Goal: Task Accomplishment & Management: Complete application form

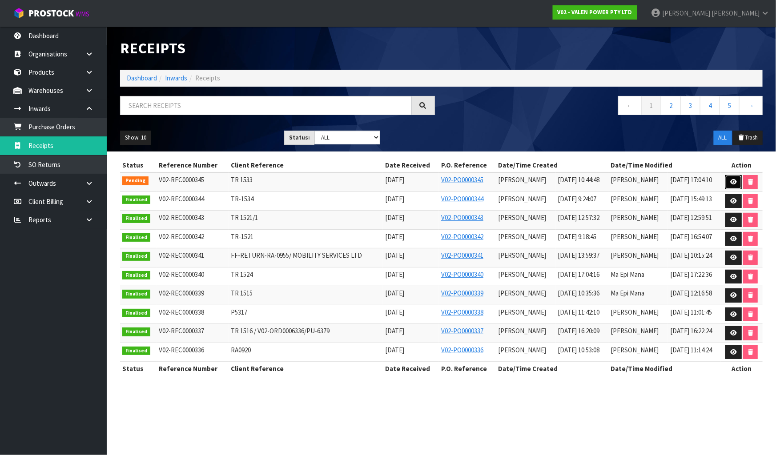
click at [731, 183] on icon at bounding box center [733, 182] width 7 height 6
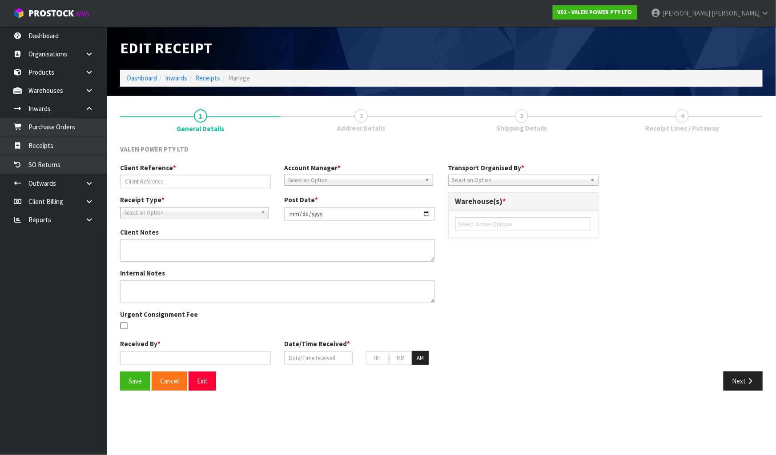
type input "TR 1533"
type input "[DATE]"
type input "[PERSON_NAME]"
type input "[DATE]"
type input "10"
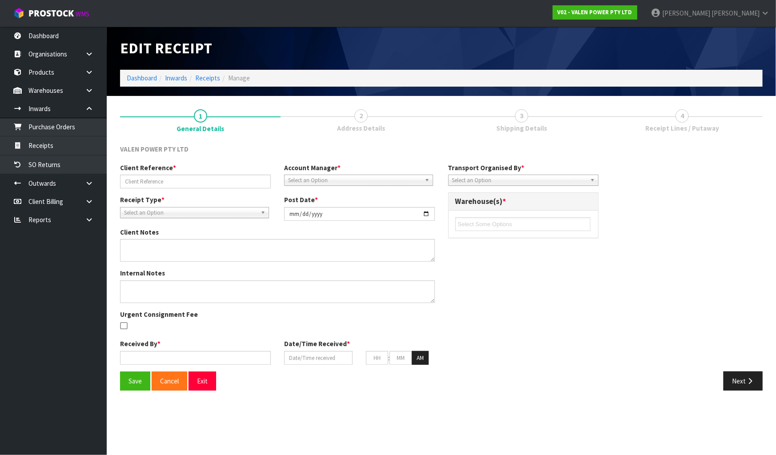
type input "44"
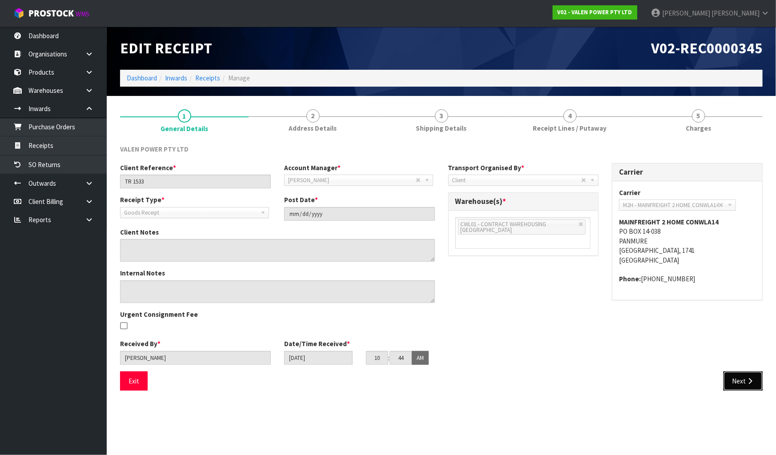
click at [750, 380] on icon "button" at bounding box center [750, 381] width 8 height 7
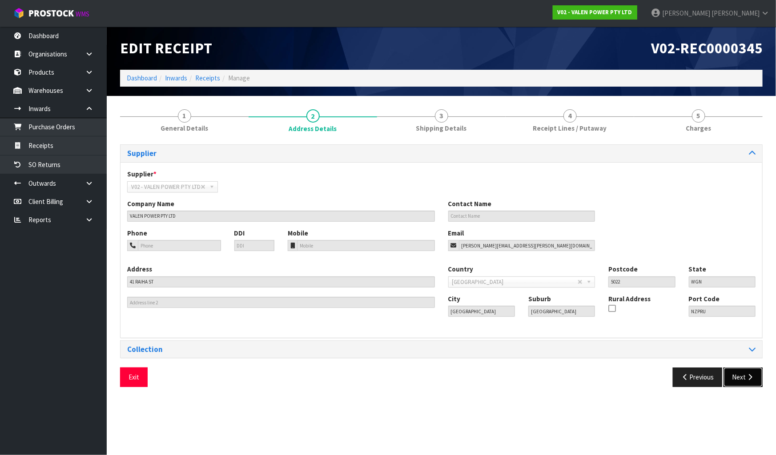
click at [747, 383] on button "Next" at bounding box center [742, 377] width 39 height 19
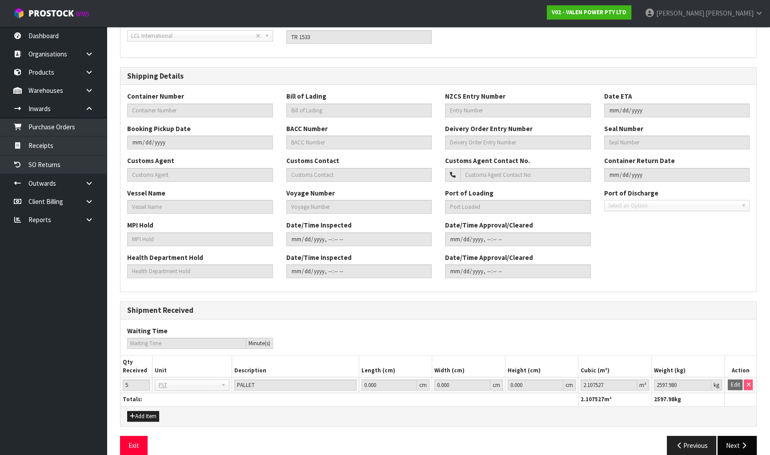
scroll to position [164, 0]
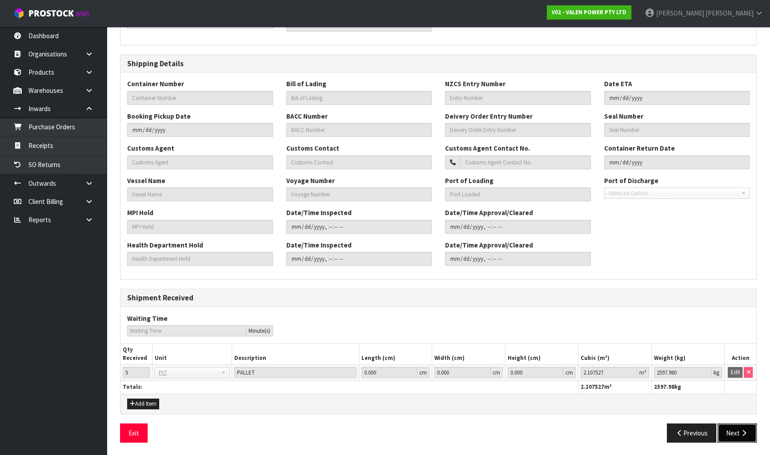
click at [734, 435] on button "Next" at bounding box center [737, 433] width 39 height 19
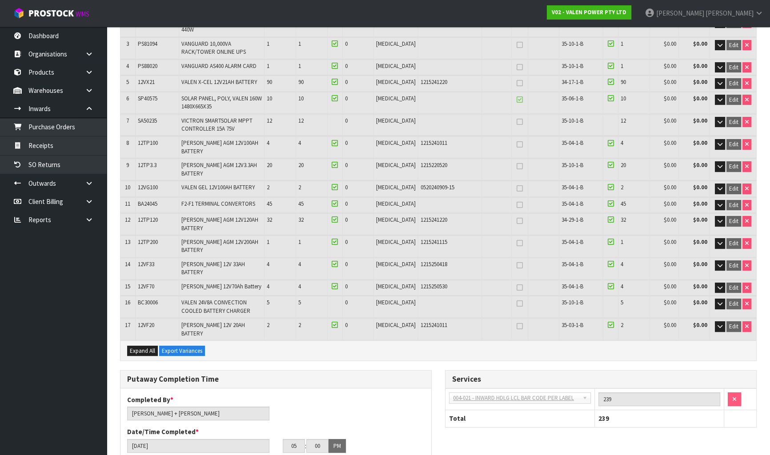
scroll to position [121, 0]
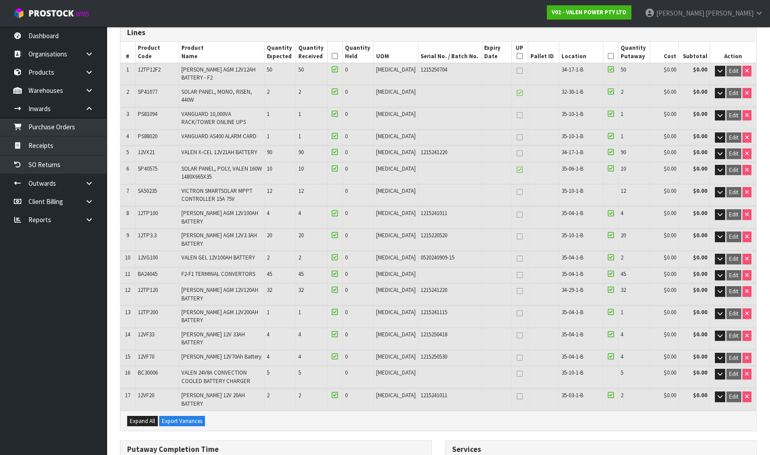
click at [487, 317] on td at bounding box center [497, 316] width 30 height 21
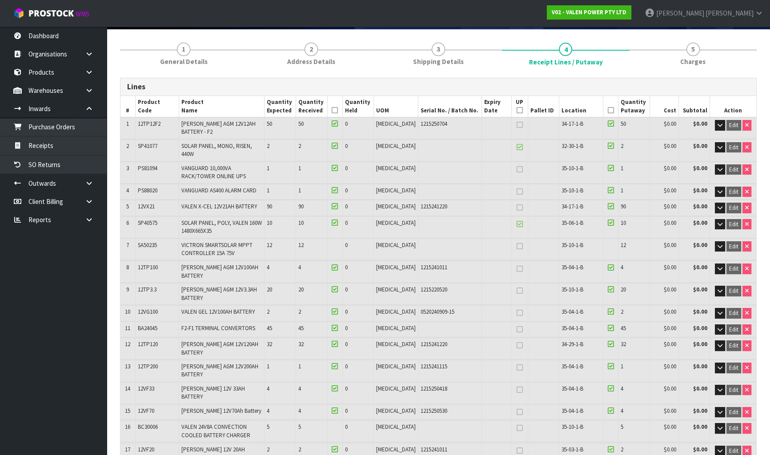
scroll to position [6, 0]
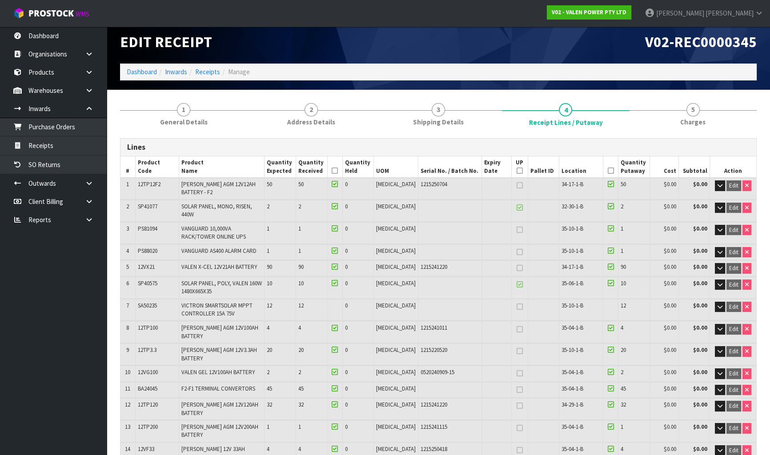
click at [517, 208] on icon at bounding box center [520, 208] width 6 height 0
click at [514, 210] on link at bounding box center [520, 208] width 12 height 11
click at [517, 208] on icon at bounding box center [520, 208] width 6 height 0
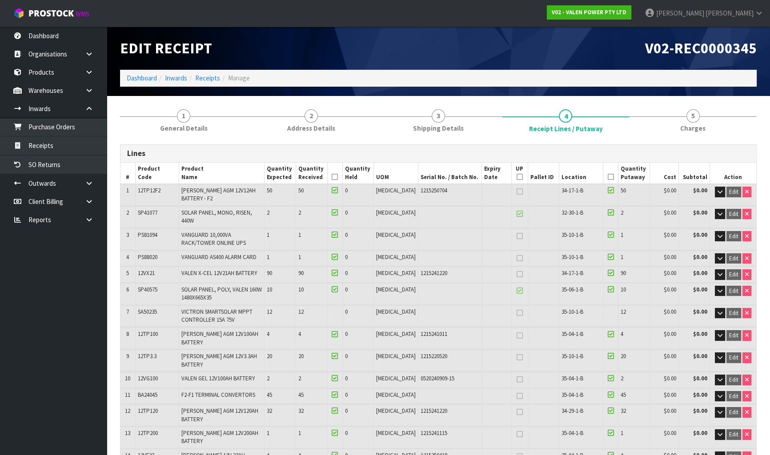
scroll to position [0, 0]
click at [534, 105] on link "4 Receipt Lines / Putaway" at bounding box center [565, 121] width 127 height 36
click at [568, 118] on span "4" at bounding box center [565, 115] width 13 height 13
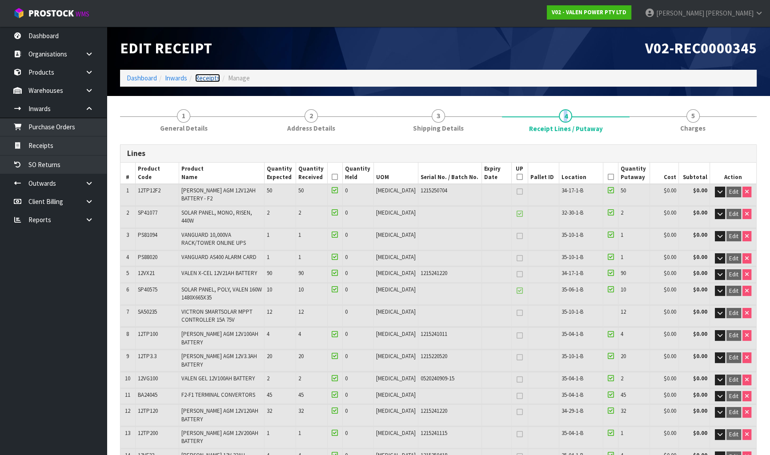
click at [215, 80] on link "Receipts" at bounding box center [207, 78] width 25 height 8
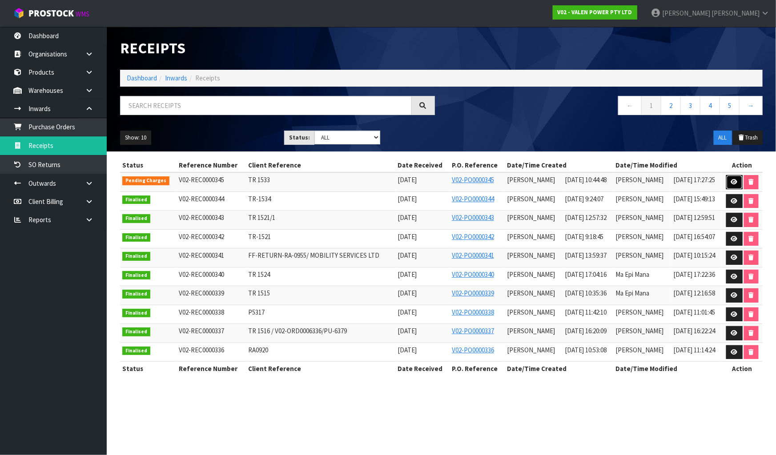
click at [734, 180] on icon at bounding box center [734, 182] width 7 height 6
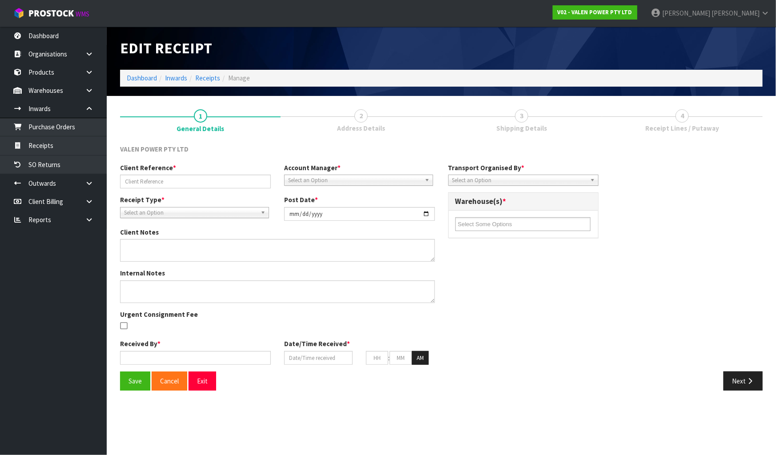
type input "TR 1533"
type input "[DATE]"
type input "[PERSON_NAME]"
type input "[DATE]"
type input "10"
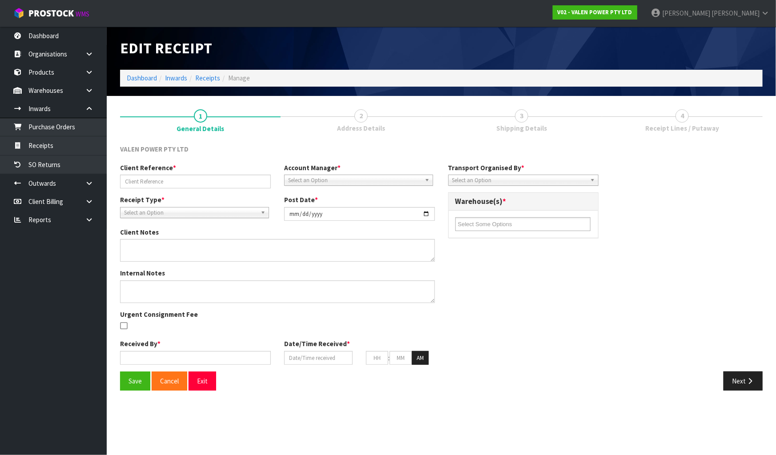
type input "44"
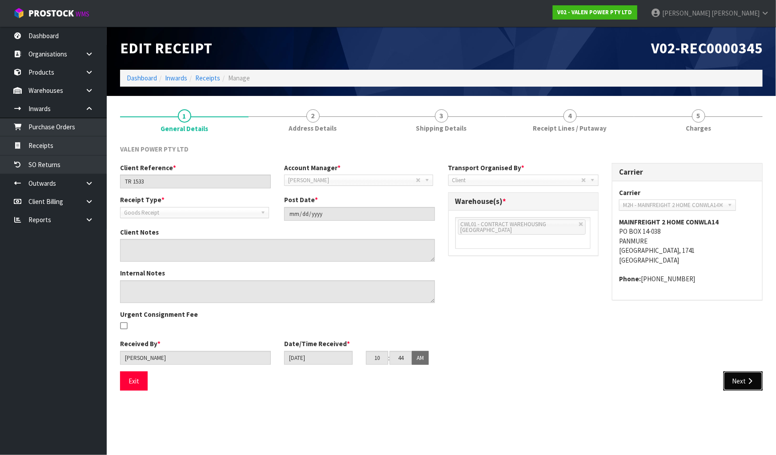
click at [758, 378] on button "Next" at bounding box center [742, 381] width 39 height 19
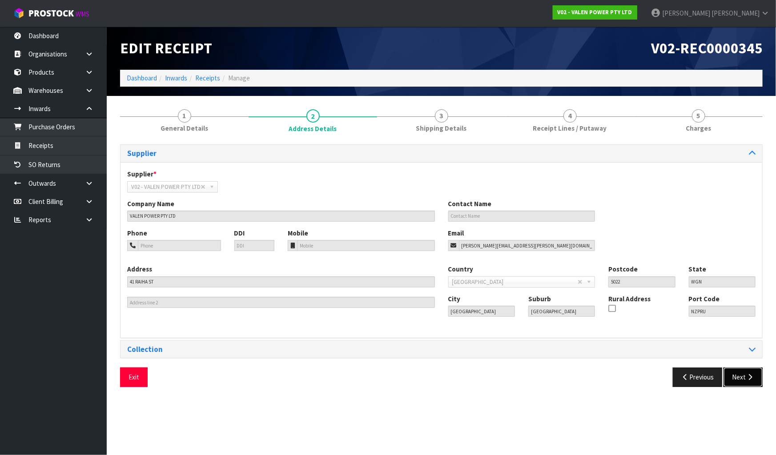
click at [755, 381] on button "Next" at bounding box center [742, 377] width 39 height 19
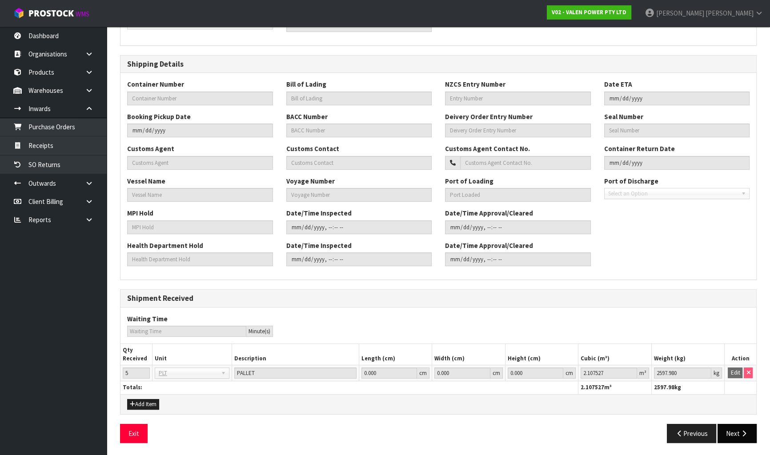
scroll to position [164, 0]
click at [743, 432] on icon "button" at bounding box center [744, 433] width 8 height 7
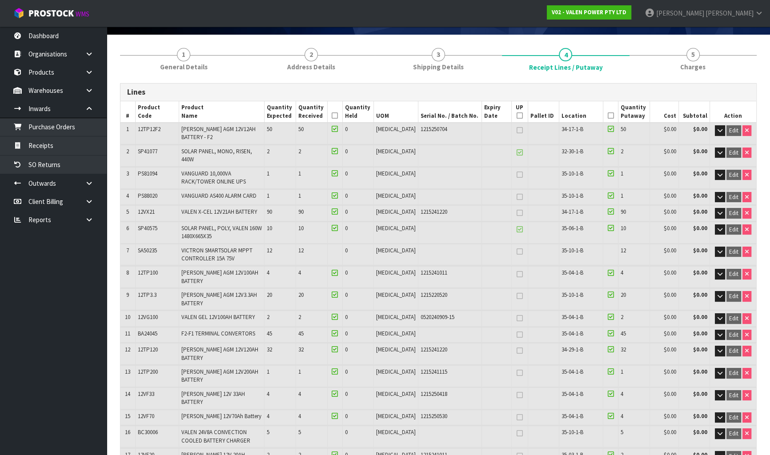
scroll to position [0, 0]
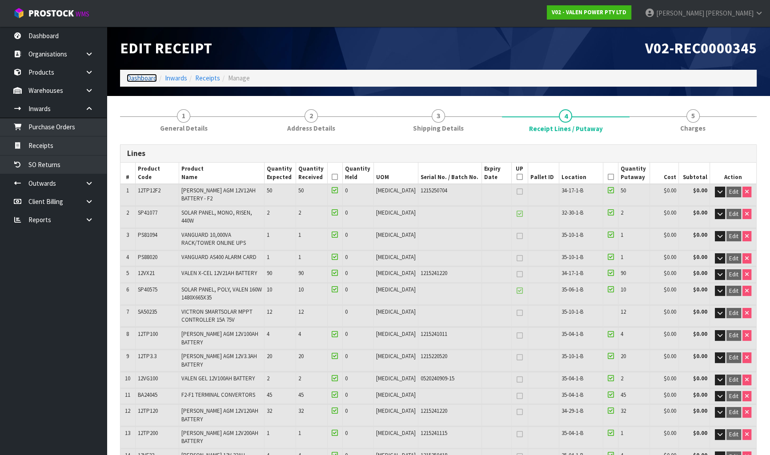
click at [146, 78] on link "Dashboard" at bounding box center [142, 78] width 30 height 8
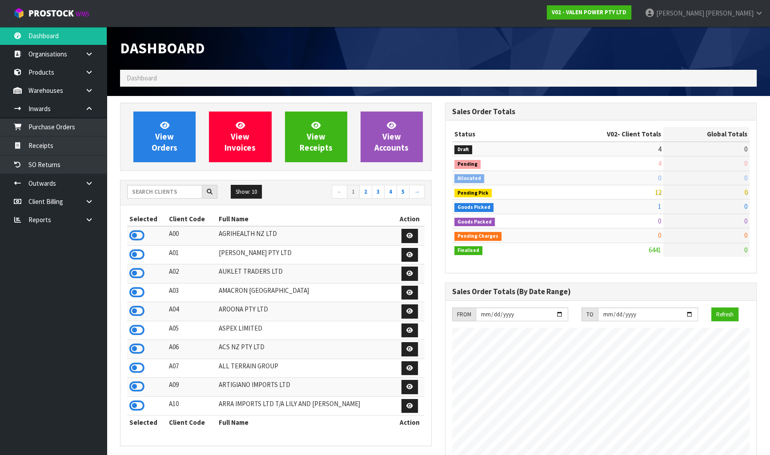
scroll to position [701, 325]
click at [165, 194] on input "text" at bounding box center [164, 192] width 75 height 14
